Goal: Transaction & Acquisition: Subscribe to service/newsletter

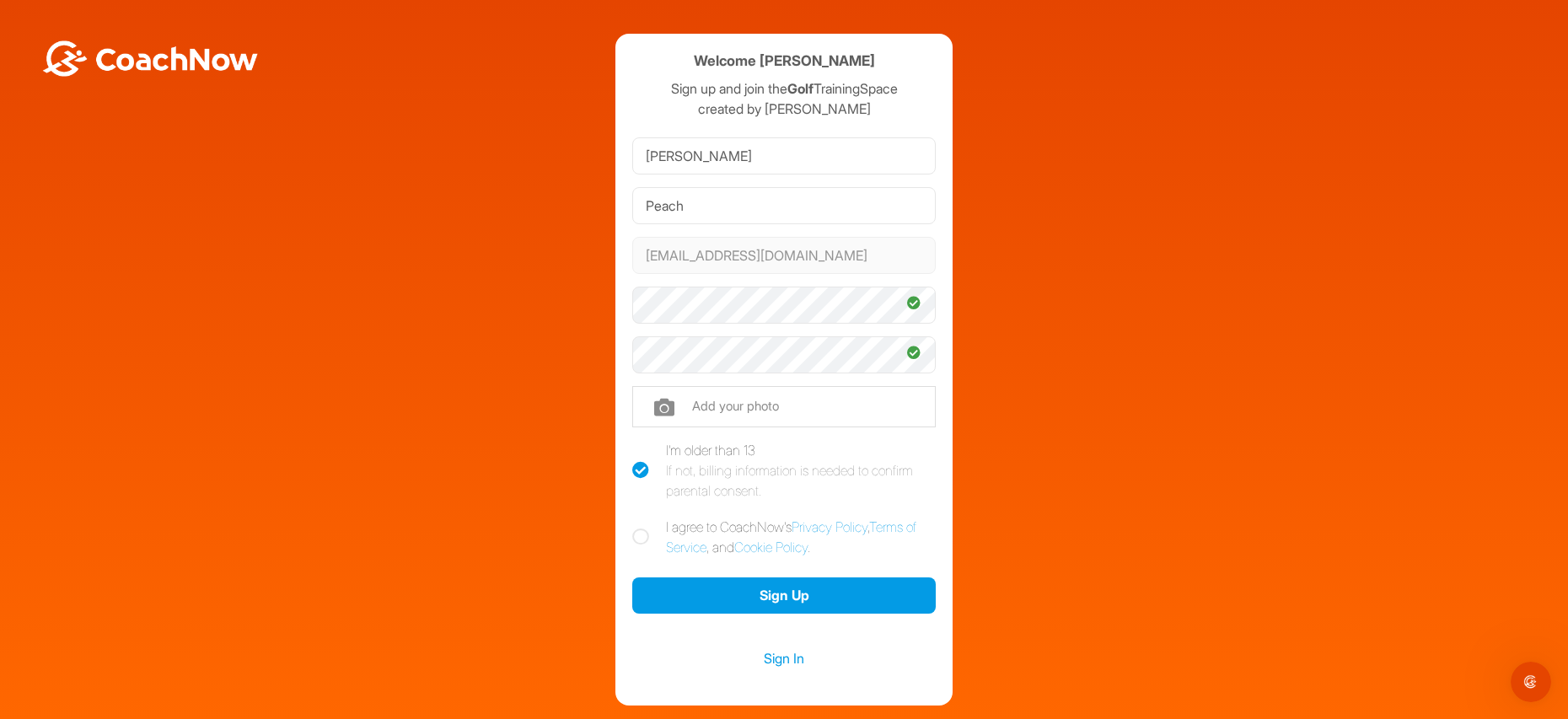
click at [635, 535] on icon at bounding box center [640, 536] width 17 height 17
click at [635, 527] on input "I agree to CoachNow's Privacy Policy , Terms of Service , and Cookie Policy ." at bounding box center [637, 522] width 11 height 11
checkbox input "true"
click at [779, 593] on button "Sign Up" at bounding box center [784, 595] width 303 height 36
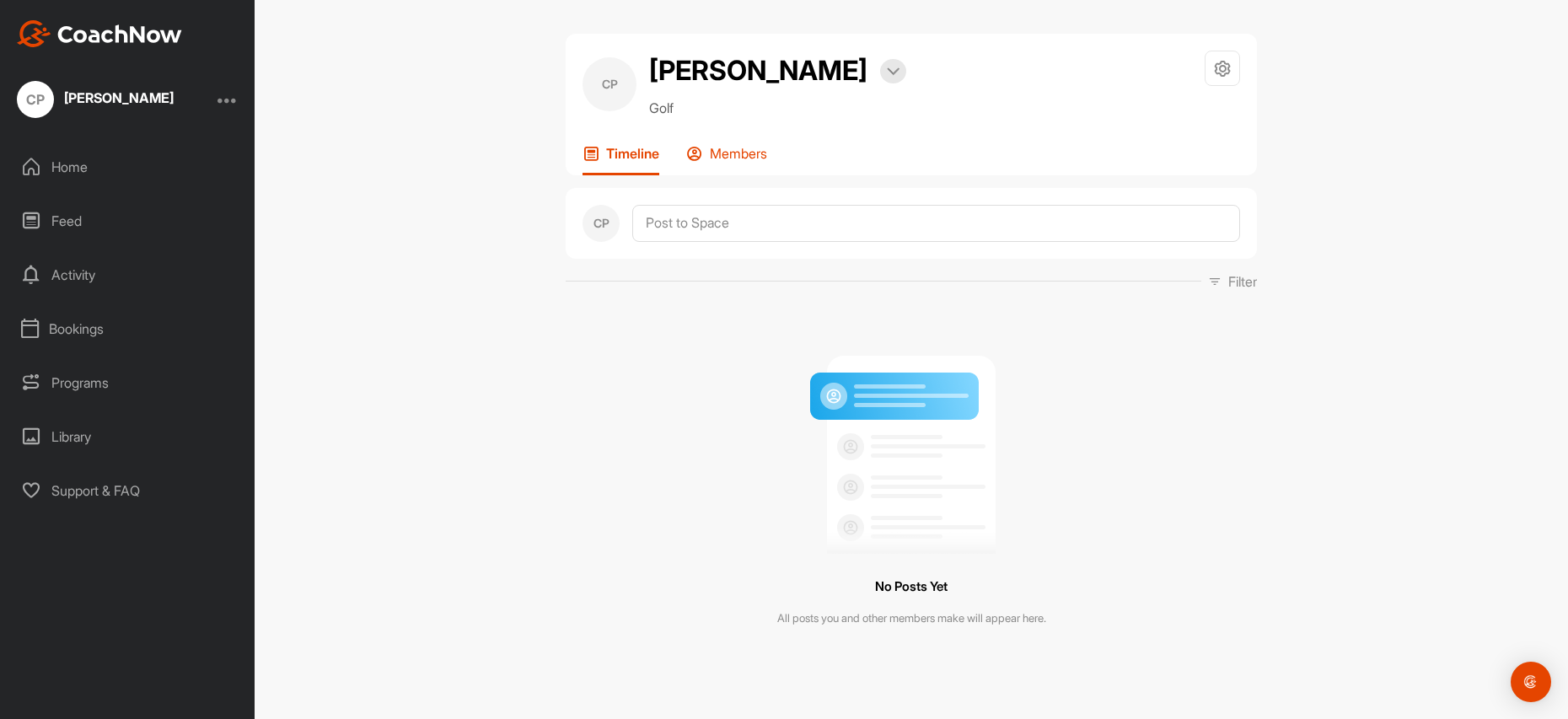
click at [756, 156] on p "Members" at bounding box center [739, 153] width 57 height 17
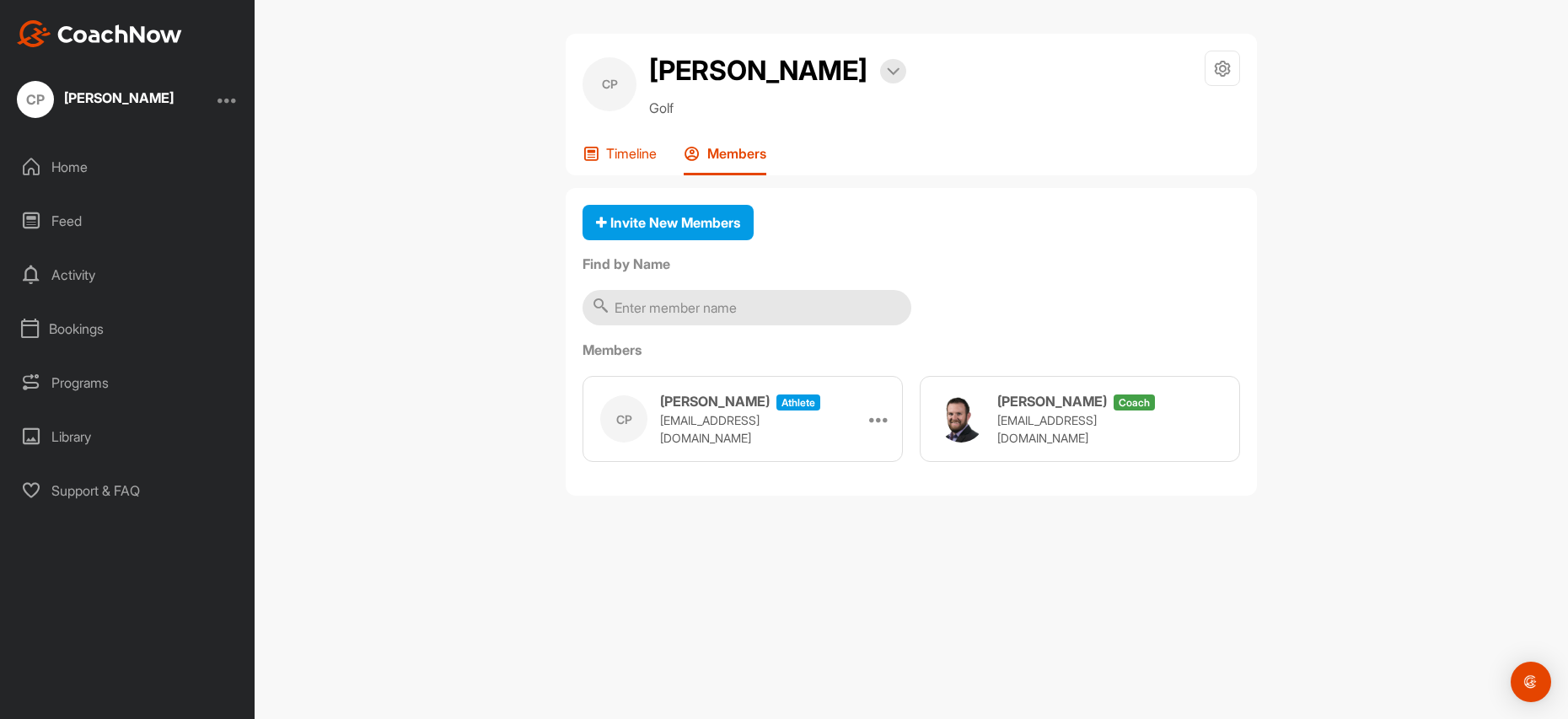
click at [623, 149] on p "Timeline" at bounding box center [631, 153] width 50 height 17
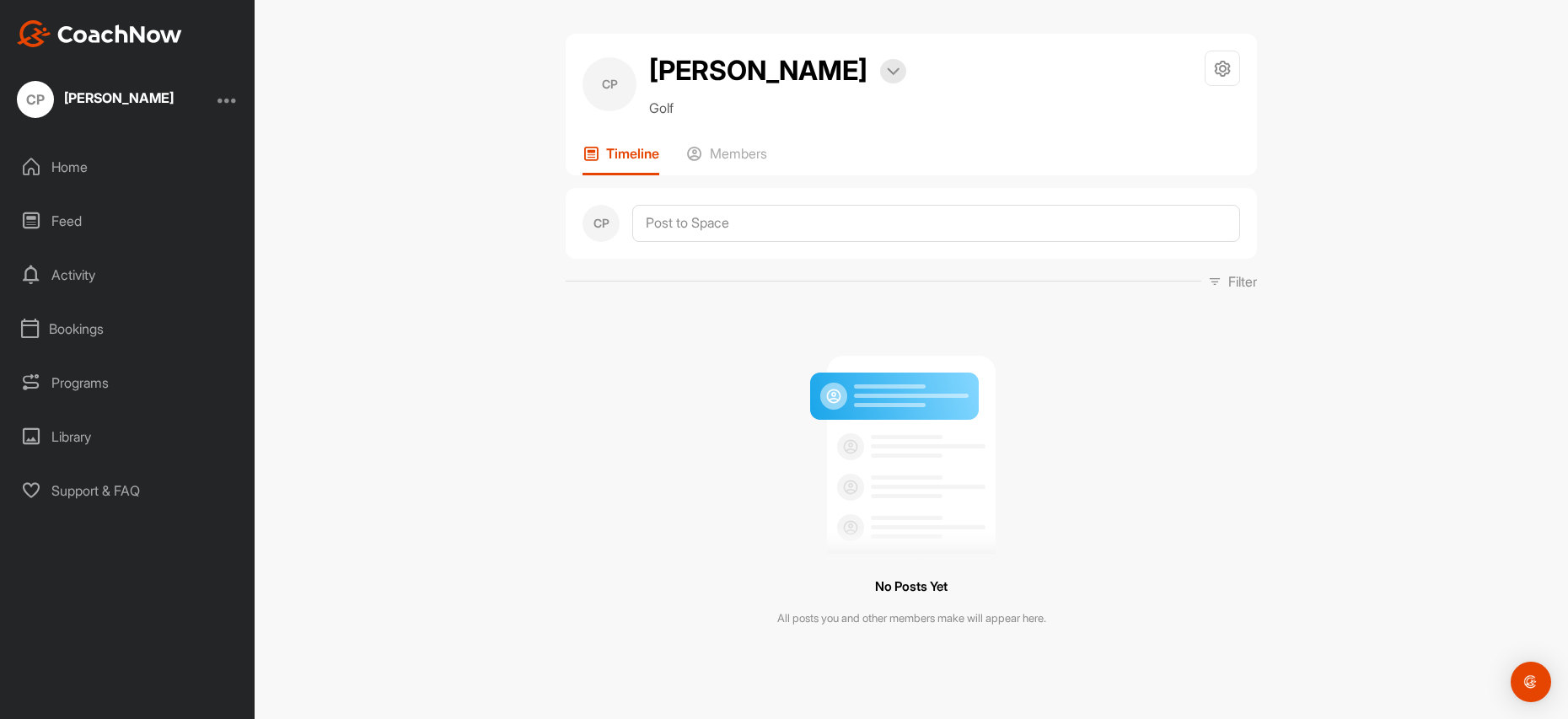
click at [80, 279] on div "Activity" at bounding box center [127, 274] width 238 height 42
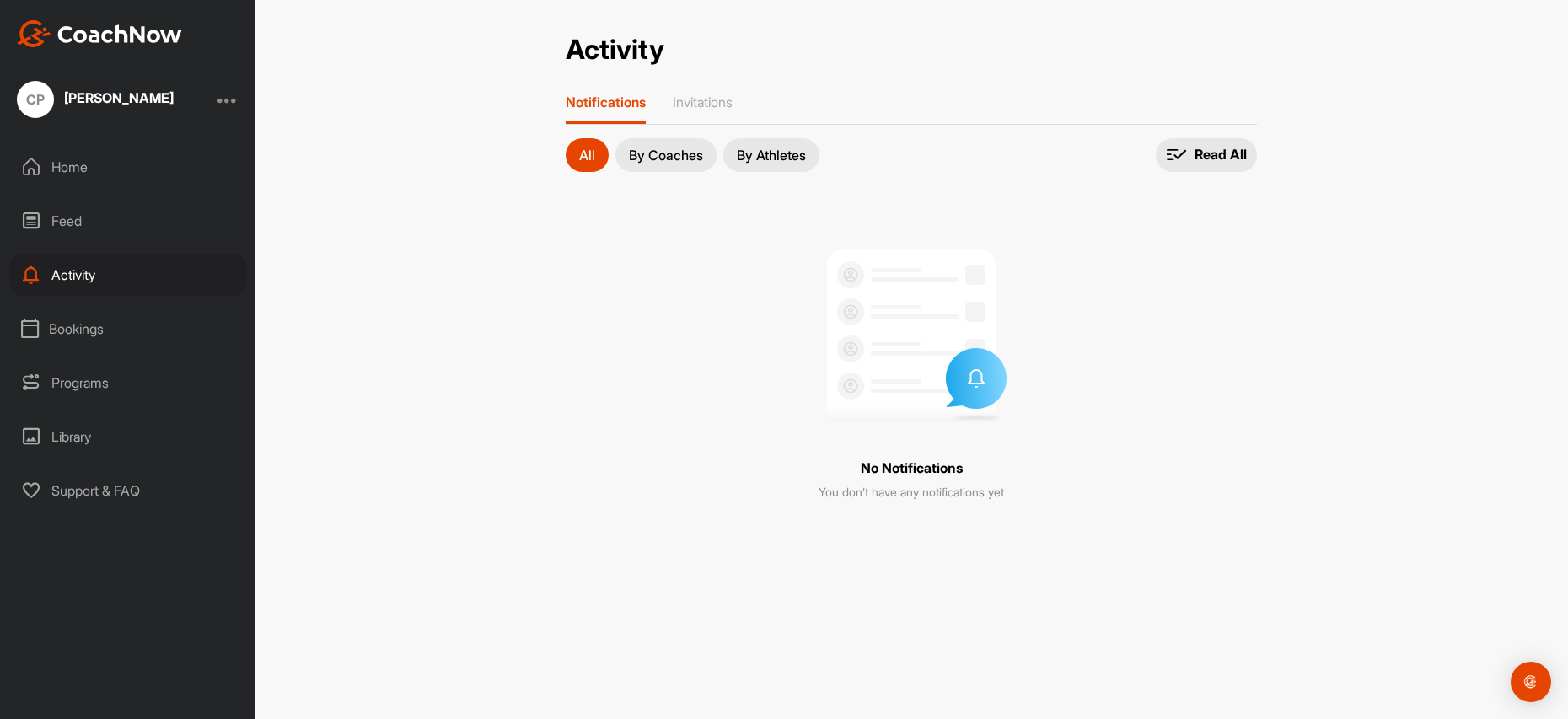
click at [109, 329] on div "Bookings" at bounding box center [127, 328] width 238 height 42
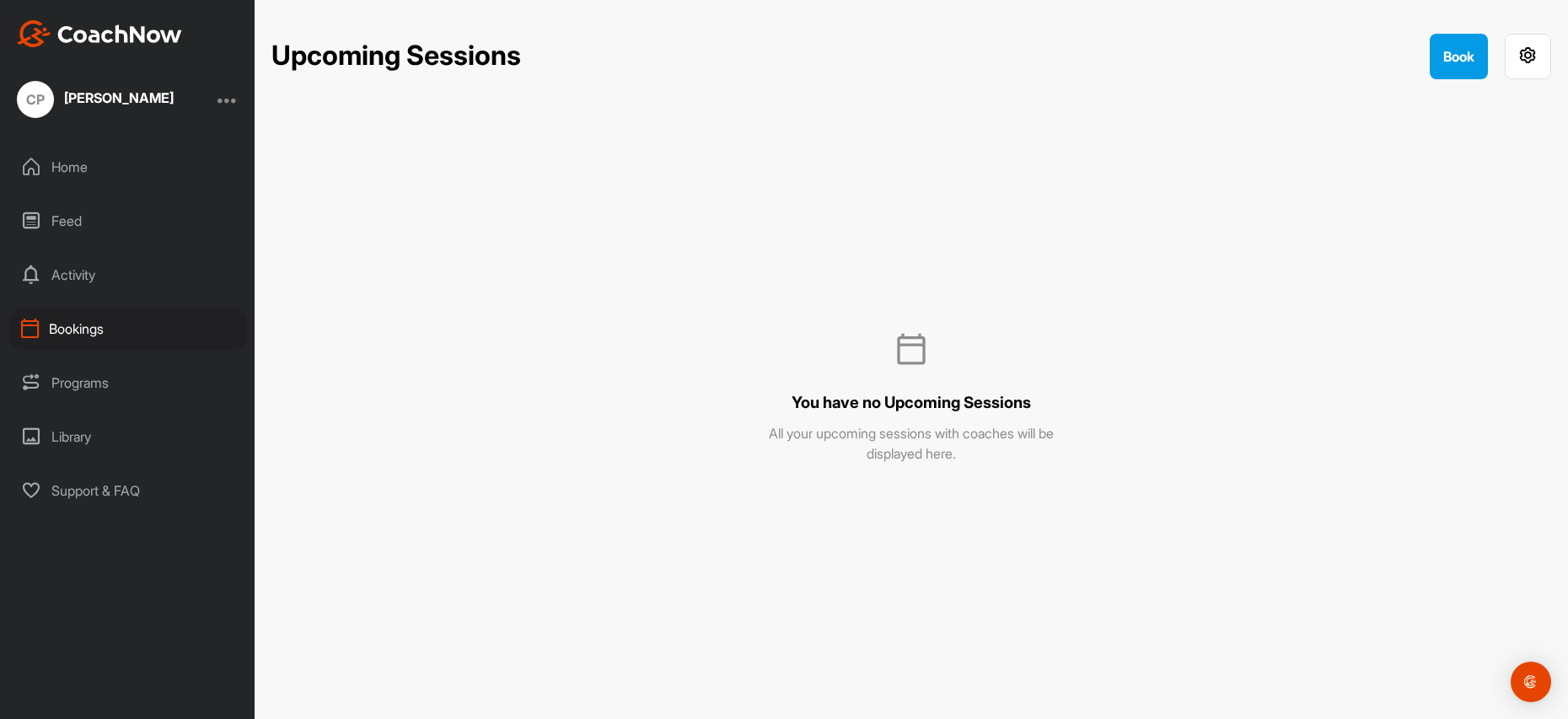
click at [77, 388] on div "Programs" at bounding box center [127, 382] width 238 height 42
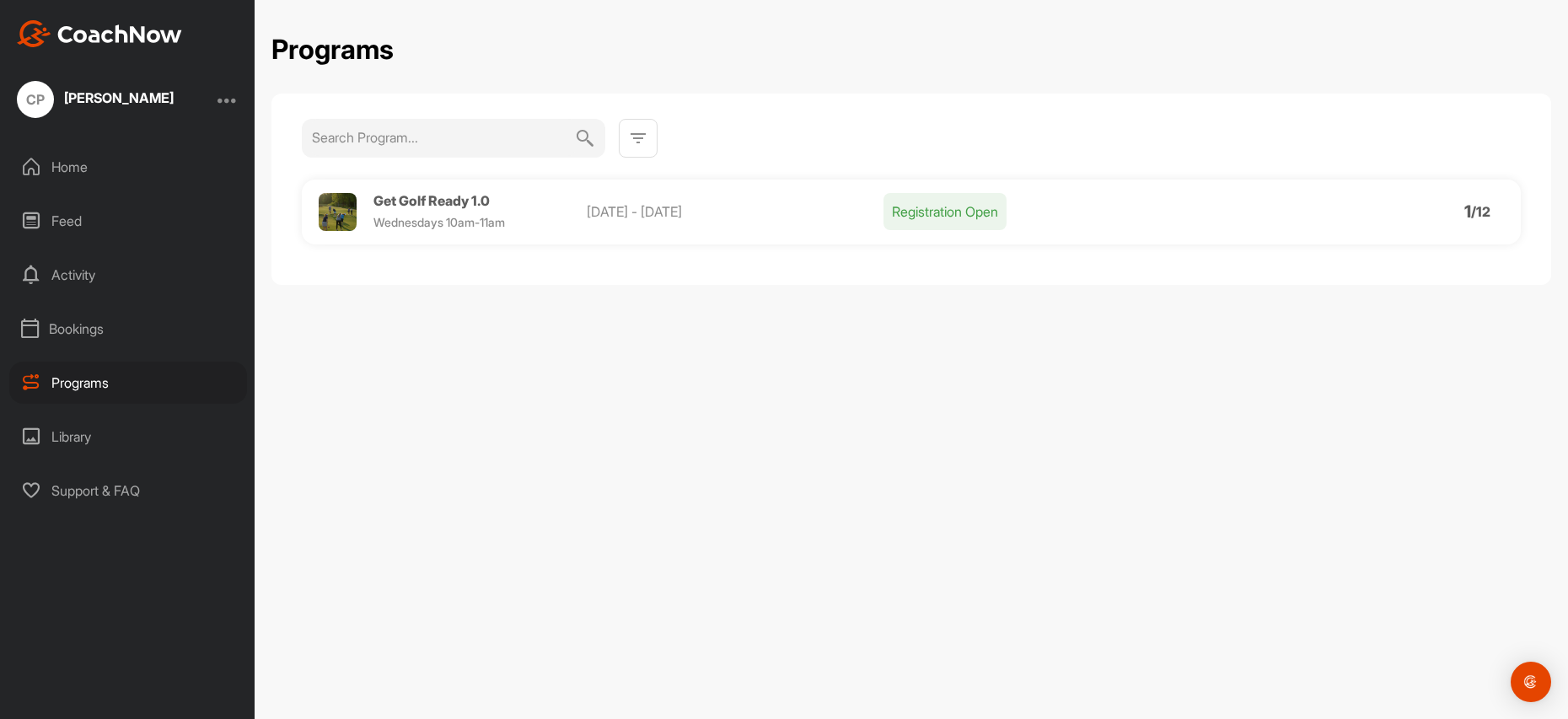
click at [82, 434] on div "Library" at bounding box center [127, 436] width 238 height 42
